Goal: Task Accomplishment & Management: Use online tool/utility

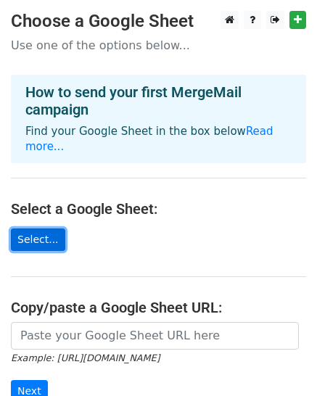
click at [52, 229] on link "Select..." at bounding box center [38, 240] width 54 height 23
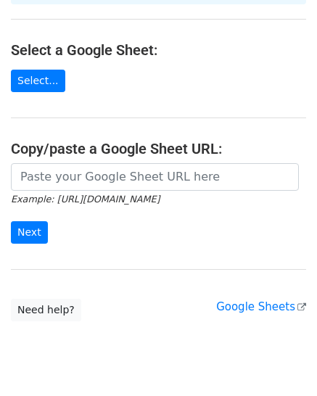
scroll to position [185, 0]
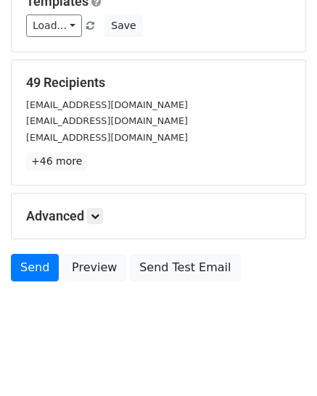
scroll to position [225, 0]
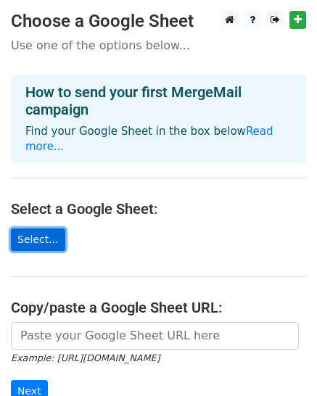
click at [39, 229] on link "Select..." at bounding box center [38, 240] width 54 height 23
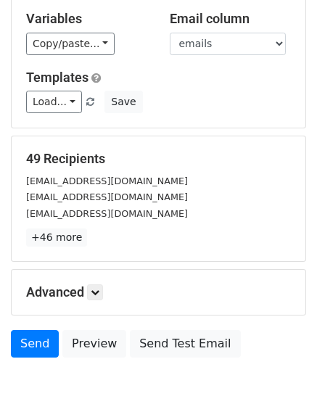
scroll to position [129, 0]
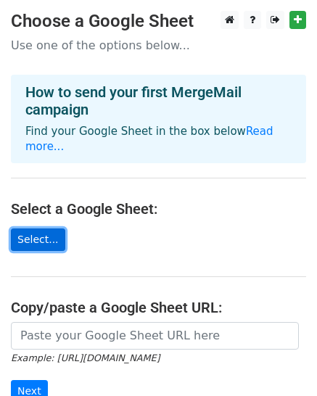
click at [44, 229] on link "Select..." at bounding box center [38, 240] width 54 height 23
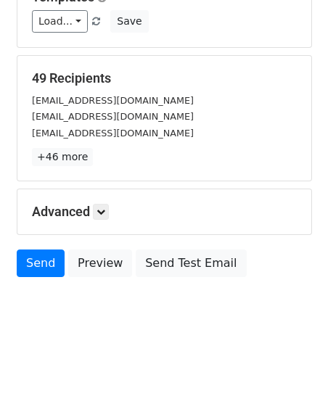
scroll to position [219, 0]
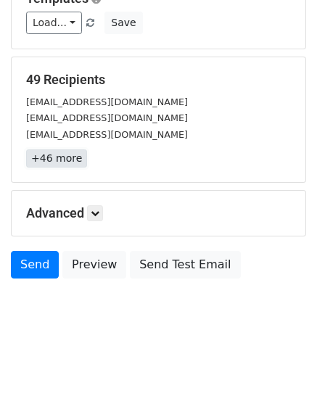
click at [47, 159] on link "+46 more" at bounding box center [56, 159] width 61 height 18
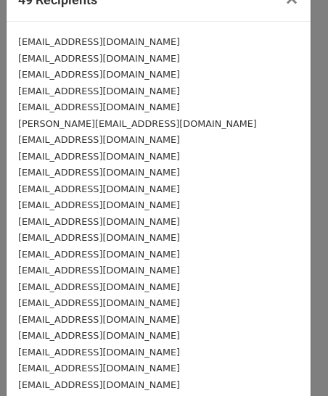
scroll to position [0, 0]
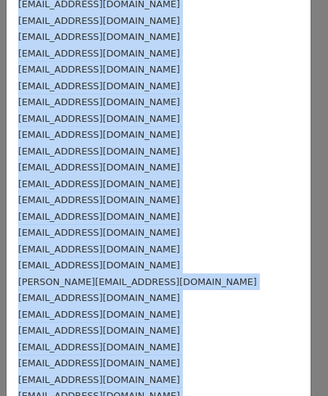
scroll to position [535, 0]
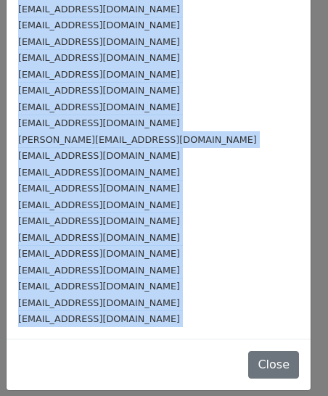
drag, startPoint x: 17, startPoint y: 68, endPoint x: 177, endPoint y: 341, distance: 316.9
copy form "iletisim@mersinportal.com rlezgin@hotmail.com bilgi@egitimpedia.com saglikagi@o…"
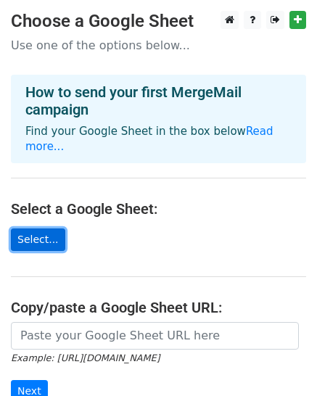
click at [46, 229] on link "Select..." at bounding box center [38, 240] width 54 height 23
click at [31, 229] on link "Select..." at bounding box center [38, 240] width 54 height 23
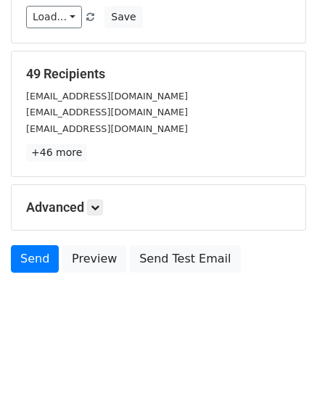
scroll to position [208, 0]
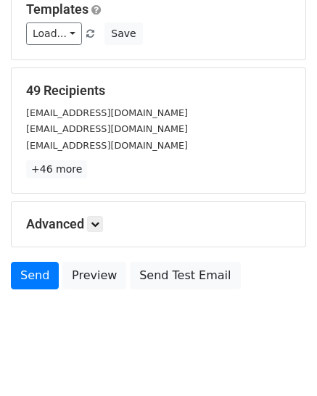
click at [117, 136] on div "rlezgin@hotmail.com" at bounding box center [158, 128] width 287 height 17
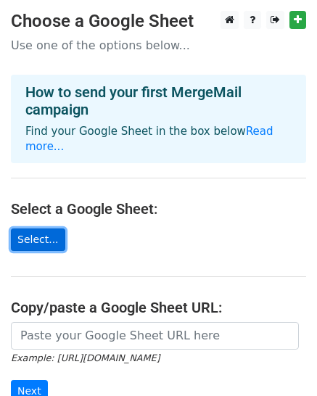
click at [46, 229] on link "Select..." at bounding box center [38, 240] width 54 height 23
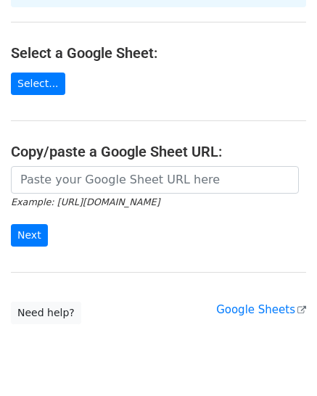
scroll to position [185, 0]
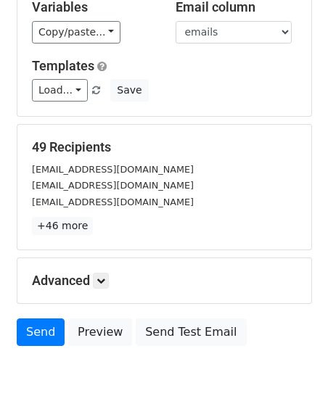
scroll to position [152, 0]
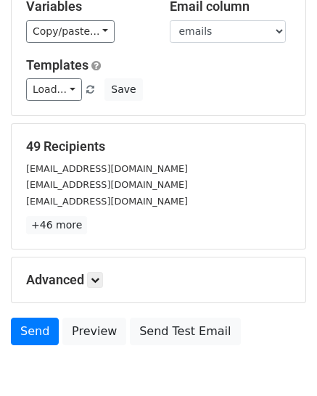
click at [115, 179] on div "[EMAIL_ADDRESS][DOMAIN_NAME]" at bounding box center [158, 184] width 287 height 17
click at [126, 200] on div "[EMAIL_ADDRESS][DOMAIN_NAME]" at bounding box center [158, 201] width 287 height 17
click at [73, 198] on small "[EMAIL_ADDRESS][DOMAIN_NAME]" at bounding box center [107, 201] width 162 height 11
click at [110, 190] on small "[EMAIL_ADDRESS][DOMAIN_NAME]" at bounding box center [107, 184] width 162 height 11
click at [66, 227] on link "+46 more" at bounding box center [56, 225] width 61 height 18
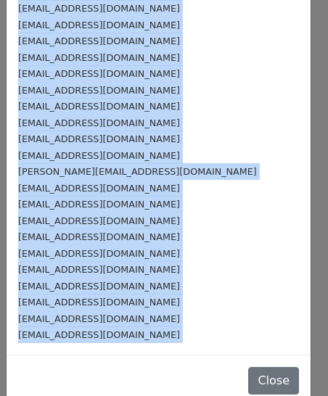
scroll to position [535, 0]
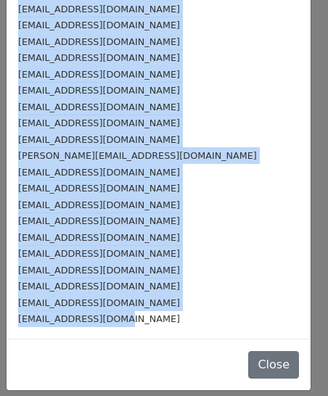
drag, startPoint x: 13, startPoint y: 68, endPoint x: 157, endPoint y: 316, distance: 287.5
copy div "[EMAIL_ADDRESS][DOMAIN_NAME] [EMAIL_ADDRESS][DOMAIN_NAME] [EMAIL_ADDRESS][DOMAI…"
click at [181, 49] on div "[EMAIL_ADDRESS][DOMAIN_NAME]" at bounding box center [158, 57] width 281 height 17
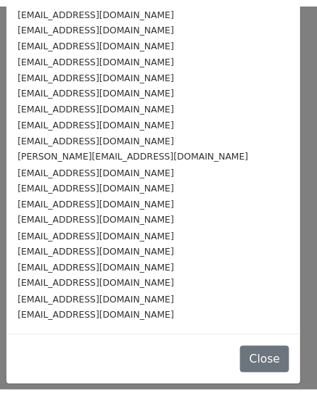
scroll to position [0, 0]
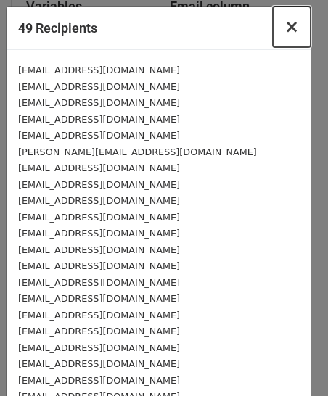
click at [285, 28] on span "×" at bounding box center [292, 27] width 15 height 20
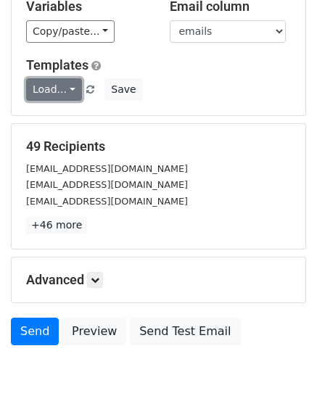
click at [58, 88] on link "Load..." at bounding box center [54, 89] width 56 height 23
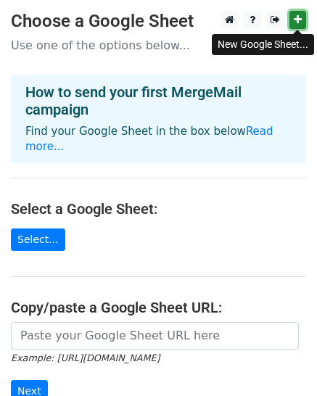
click at [300, 16] on icon at bounding box center [298, 20] width 8 height 10
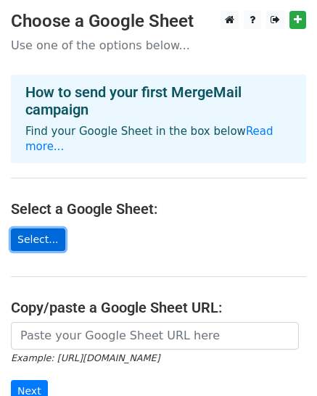
click at [38, 229] on link "Select..." at bounding box center [38, 240] width 54 height 23
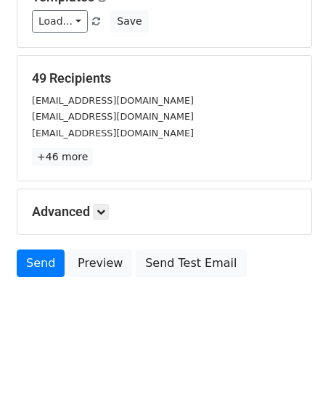
scroll to position [225, 0]
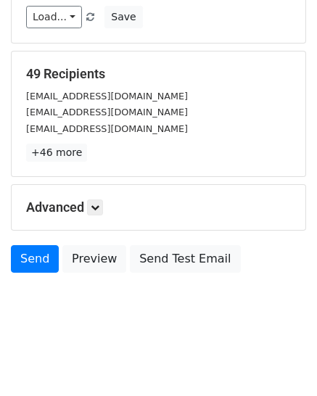
click at [83, 115] on small "[EMAIL_ADDRESS][DOMAIN_NAME]" at bounding box center [107, 112] width 162 height 11
click at [46, 154] on link "+46 more" at bounding box center [56, 153] width 61 height 18
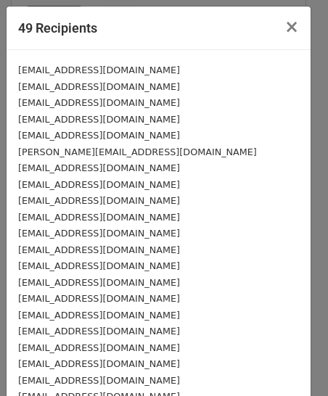
click at [151, 102] on div "[EMAIL_ADDRESS][DOMAIN_NAME]" at bounding box center [158, 102] width 281 height 17
click at [130, 125] on div "[EMAIL_ADDRESS][DOMAIN_NAME]" at bounding box center [158, 119] width 281 height 17
click at [120, 119] on small "[EMAIL_ADDRESS][DOMAIN_NAME]" at bounding box center [99, 119] width 162 height 11
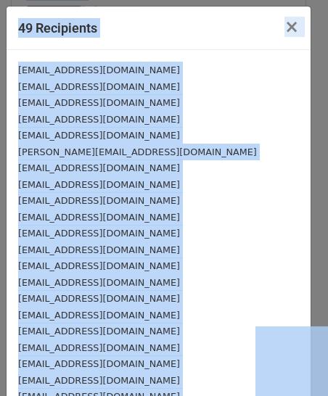
click at [160, 76] on div "[EMAIL_ADDRESS][DOMAIN_NAME]" at bounding box center [158, 70] width 281 height 17
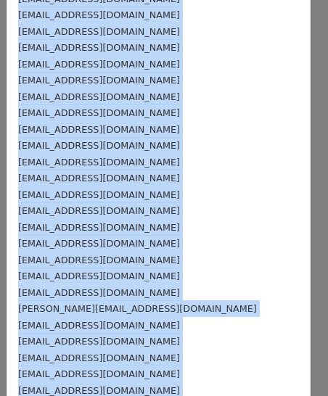
scroll to position [535, 0]
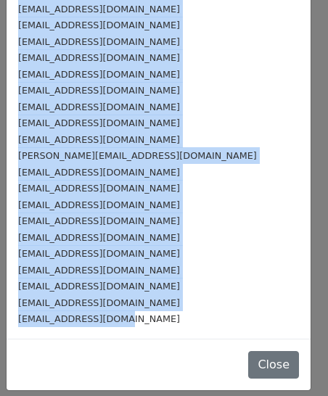
drag, startPoint x: 12, startPoint y: 68, endPoint x: 225, endPoint y: 327, distance: 335.2
copy div "[EMAIL_ADDRESS][DOMAIN_NAME] [EMAIL_ADDRESS][DOMAIN_NAME] [EMAIL_ADDRESS][DOMAI…"
